Goal: Find specific fact: Find specific fact

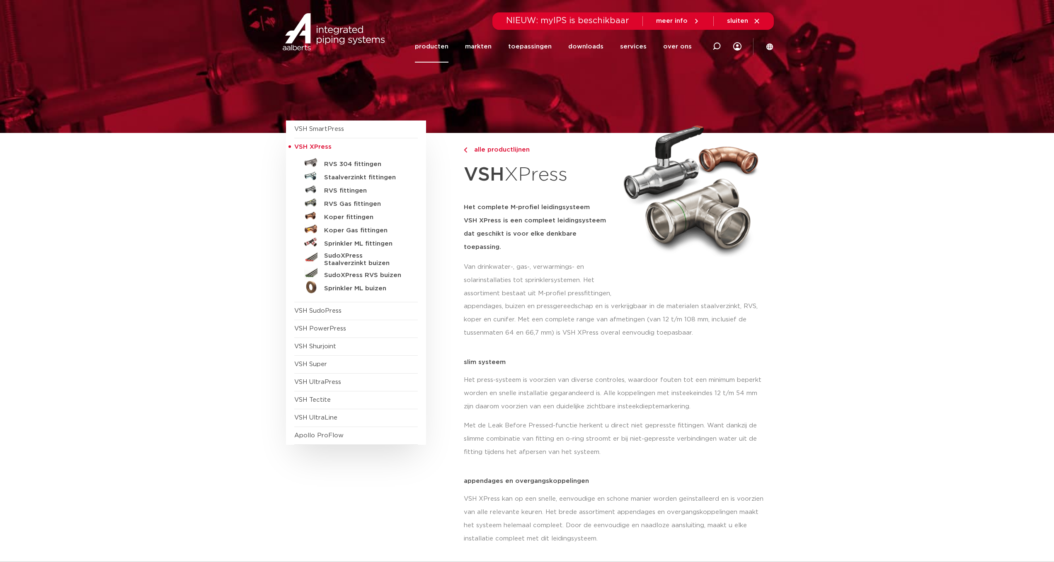
click at [315, 148] on span "VSH XPress" at bounding box center [312, 147] width 37 height 6
click at [321, 181] on link "Staalverzinkt fittingen" at bounding box center [356, 176] width 124 height 13
click at [330, 178] on h5 "Staalverzinkt fittingen" at bounding box center [365, 177] width 82 height 7
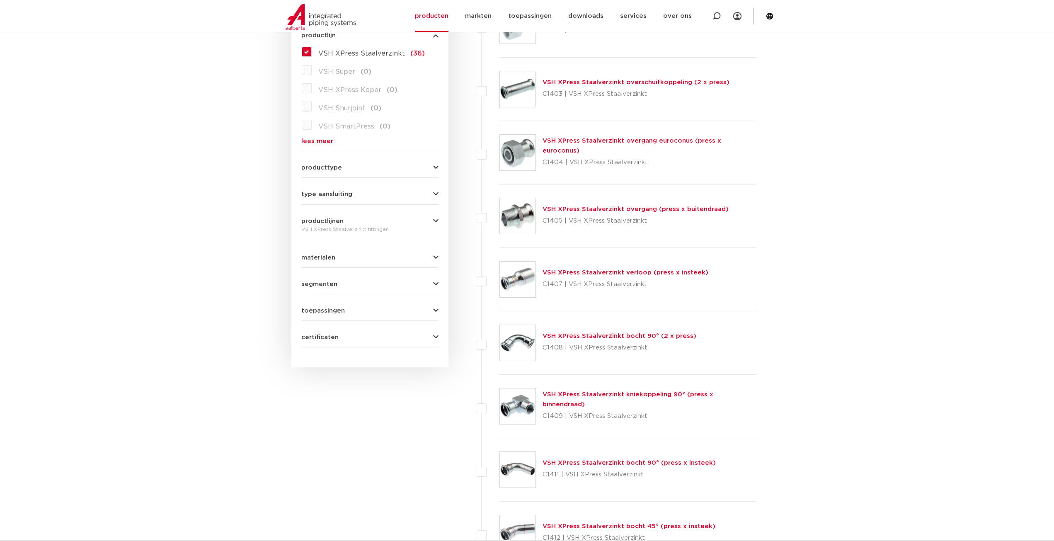
scroll to position [249, 0]
click at [575, 209] on link "VSH XPress Staalverzinkt overgang (press x buitendraad)" at bounding box center [636, 209] width 186 height 6
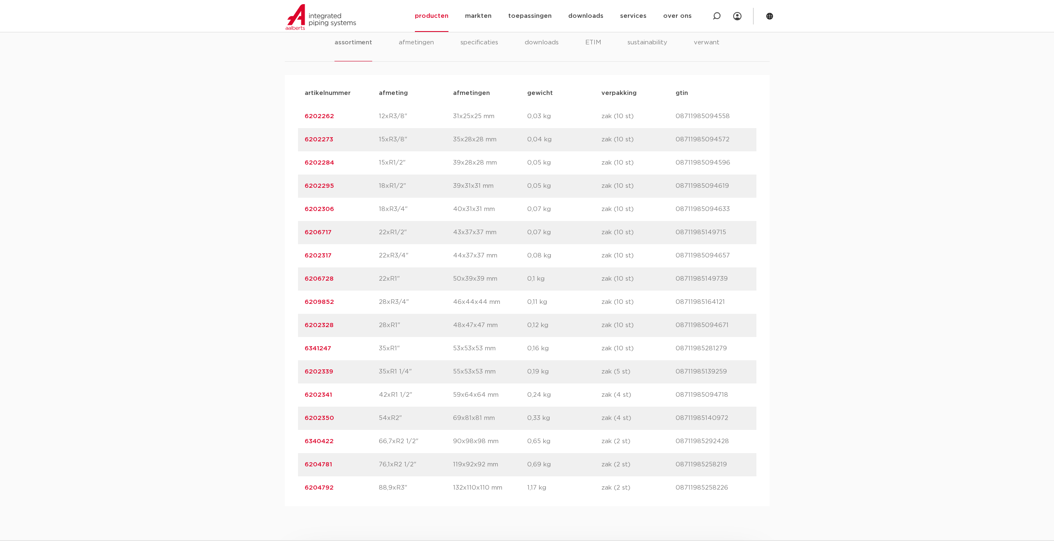
scroll to position [539, 0]
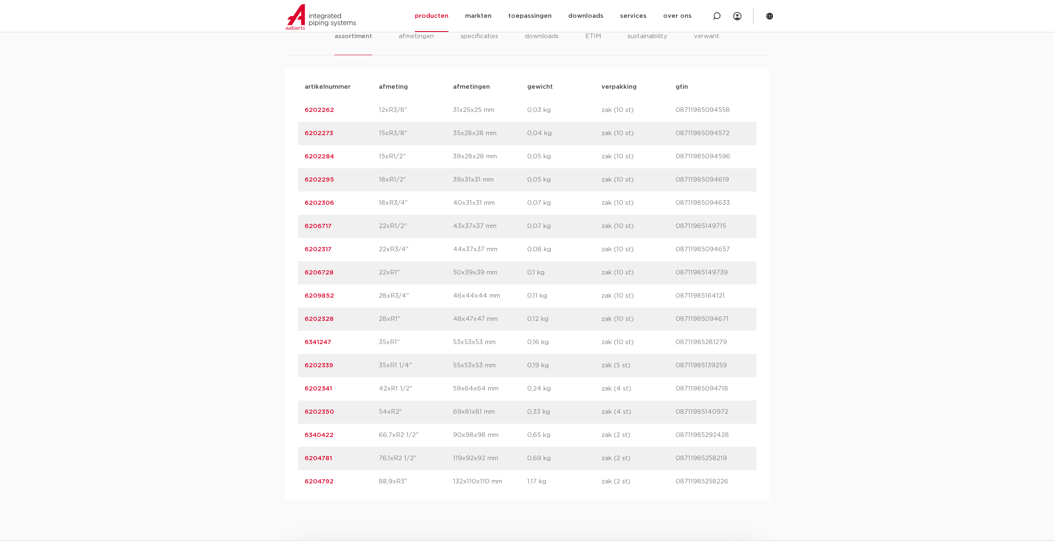
drag, startPoint x: 339, startPoint y: 272, endPoint x: 299, endPoint y: 273, distance: 39.8
click at [299, 273] on div "artikelnummer 6206728 afmeting 22xR1" [GEOGRAPHIC_DATA] 50x39x39 mm gewicht 0,1…" at bounding box center [527, 272] width 458 height 23
copy link "6206728"
